Goal: Task Accomplishment & Management: Manage account settings

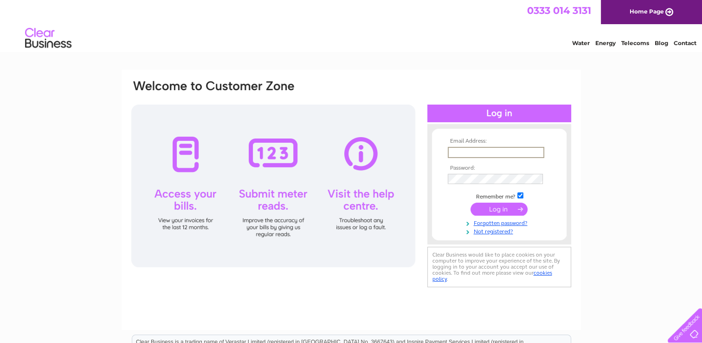
click at [460, 150] on input "text" at bounding box center [496, 152] width 97 height 11
type input "[EMAIL_ADDRESS][DOMAIN_NAME]"
click at [516, 209] on input "submit" at bounding box center [499, 207] width 57 height 13
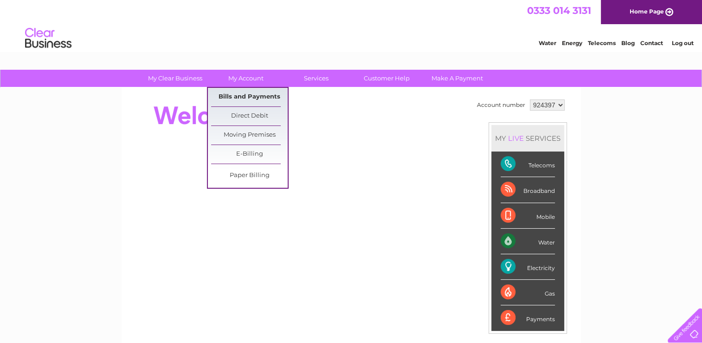
click at [245, 93] on link "Bills and Payments" at bounding box center [249, 97] width 77 height 19
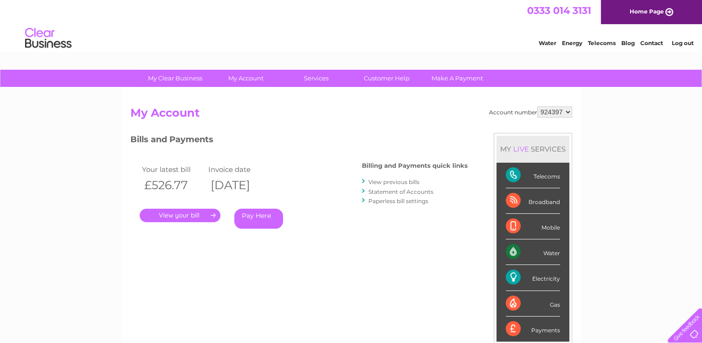
click at [196, 213] on link "." at bounding box center [180, 214] width 81 height 13
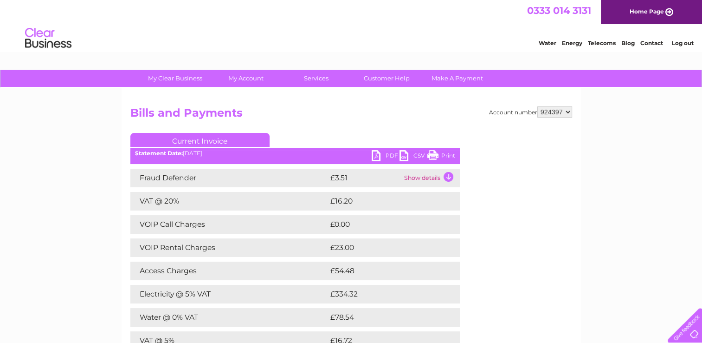
click at [377, 152] on link "PDF" at bounding box center [386, 156] width 28 height 13
